Goal: Information Seeking & Learning: Learn about a topic

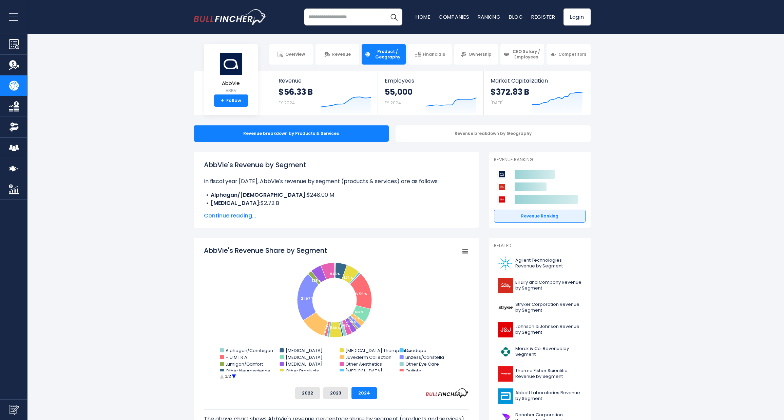
click at [222, 182] on span "Continue reading..." at bounding box center [336, 215] width 265 height 8
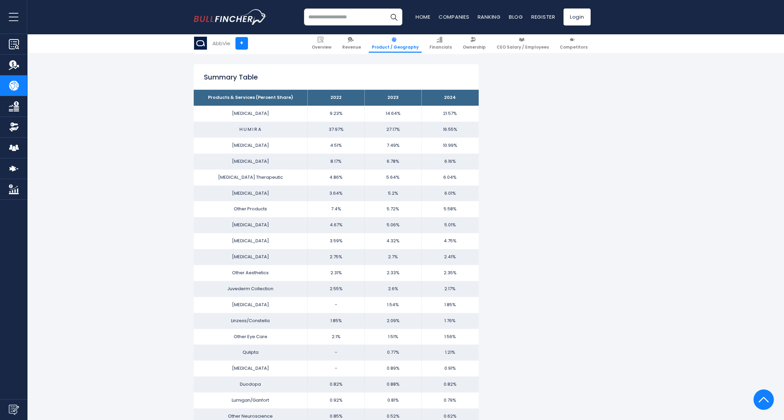
scroll to position [617, 0]
drag, startPoint x: 237, startPoint y: 237, endPoint x: 463, endPoint y: 245, distance: 226.6
click at [366, 182] on tr "[MEDICAL_DATA] 3.59% 4.32% 4.75%" at bounding box center [336, 241] width 285 height 16
drag, startPoint x: 463, startPoint y: 245, endPoint x: 392, endPoint y: 257, distance: 71.6
click at [366, 182] on td "2.7%" at bounding box center [393, 257] width 57 height 16
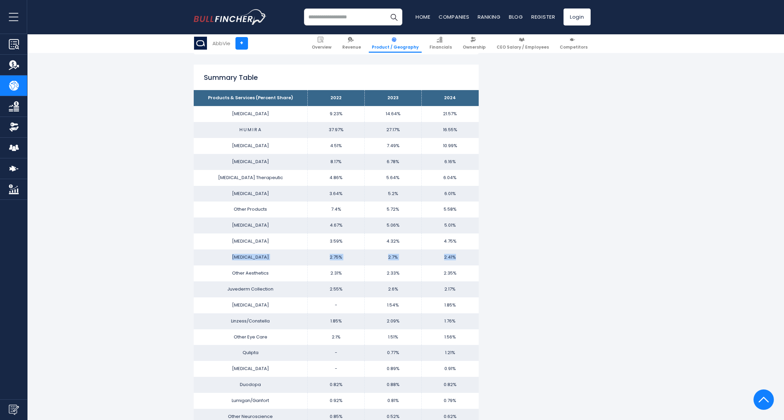
drag, startPoint x: 240, startPoint y: 259, endPoint x: 461, endPoint y: 256, distance: 221.0
click at [366, 182] on tr "[MEDICAL_DATA] 2.75% 2.7% 2.41%" at bounding box center [336, 257] width 285 height 16
drag, startPoint x: 461, startPoint y: 256, endPoint x: 513, endPoint y: 260, distance: 51.5
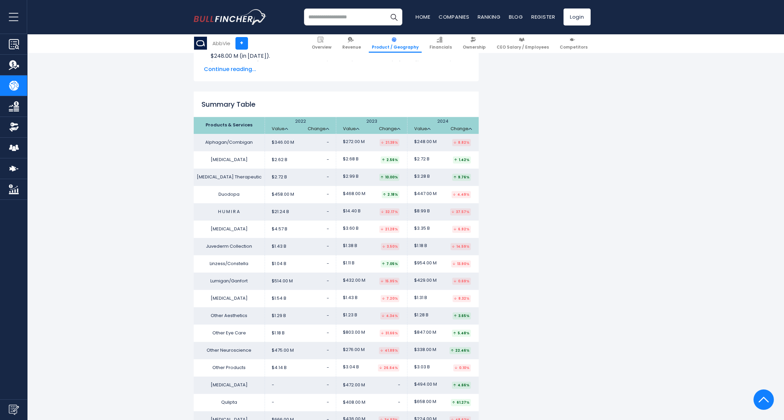
scroll to position [1530, 0]
drag, startPoint x: 190, startPoint y: 277, endPoint x: 494, endPoint y: 282, distance: 303.8
drag, startPoint x: 494, startPoint y: 282, endPoint x: 563, endPoint y: 339, distance: 90.2
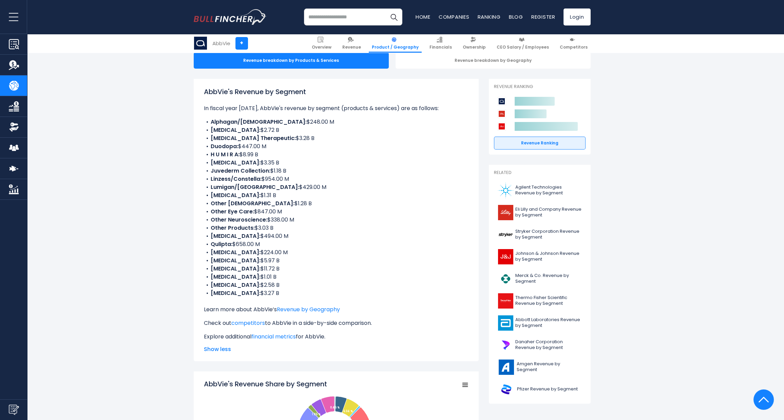
scroll to position [0, 0]
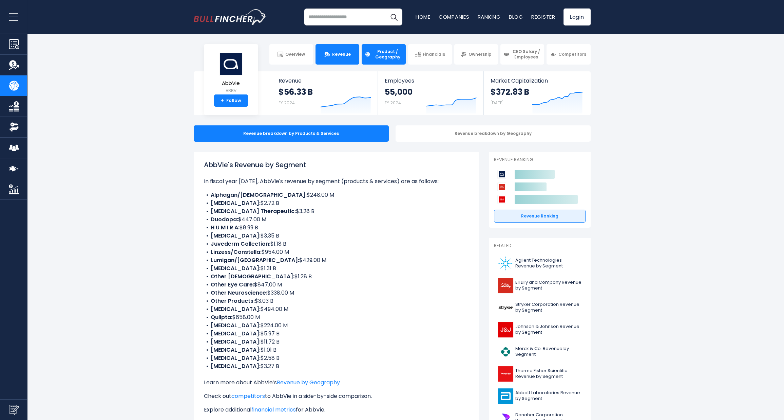
click at [352, 57] on link "Revenue" at bounding box center [338, 54] width 44 height 20
click at [342, 60] on link "Revenue" at bounding box center [338, 54] width 44 height 20
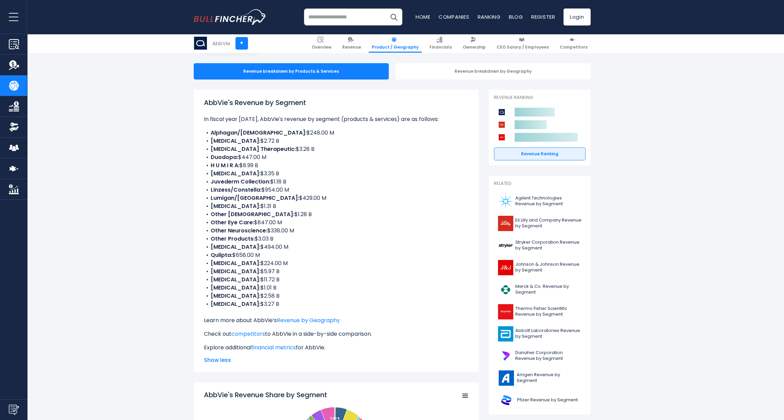
scroll to position [62, 0]
drag, startPoint x: 211, startPoint y: 204, endPoint x: 257, endPoint y: 206, distance: 45.5
click at [257, 182] on li "[MEDICAL_DATA]: $1.31 B" at bounding box center [336, 206] width 265 height 8
drag, startPoint x: 257, startPoint y: 206, endPoint x: 212, endPoint y: 206, distance: 44.5
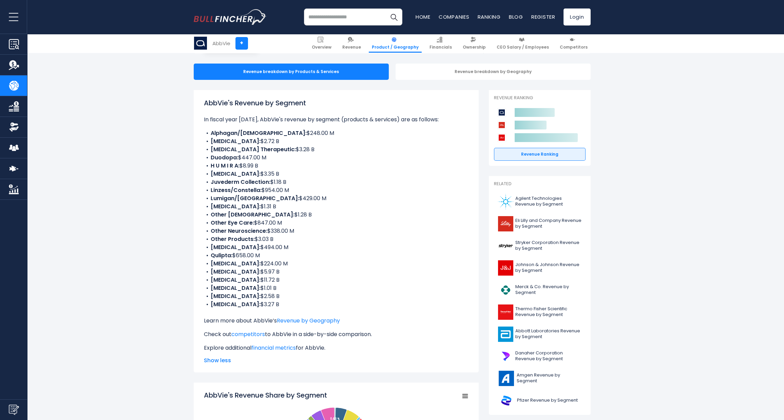
click at [212, 182] on li "[MEDICAL_DATA]: $1.31 B" at bounding box center [336, 206] width 265 height 8
drag, startPoint x: 212, startPoint y: 206, endPoint x: 202, endPoint y: 231, distance: 27.1
click at [202, 182] on div "AbbVie's Revenue by Segment In fiscal year [DATE], AbbVie's revenue by segment …" at bounding box center [336, 231] width 285 height 282
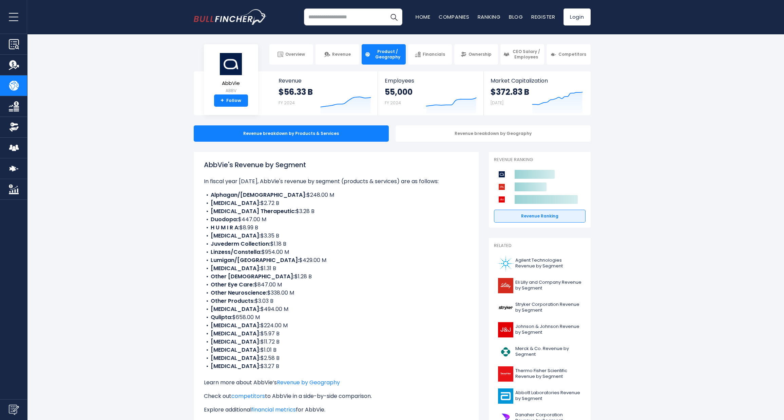
scroll to position [0, 0]
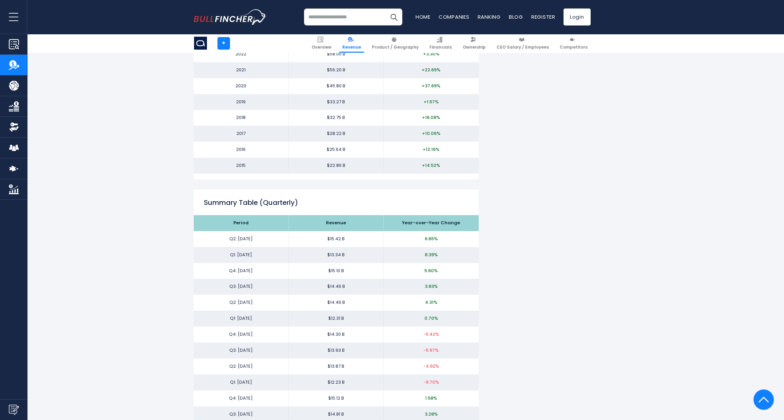
scroll to position [740, 0]
